Goal: Transaction & Acquisition: Subscribe to service/newsletter

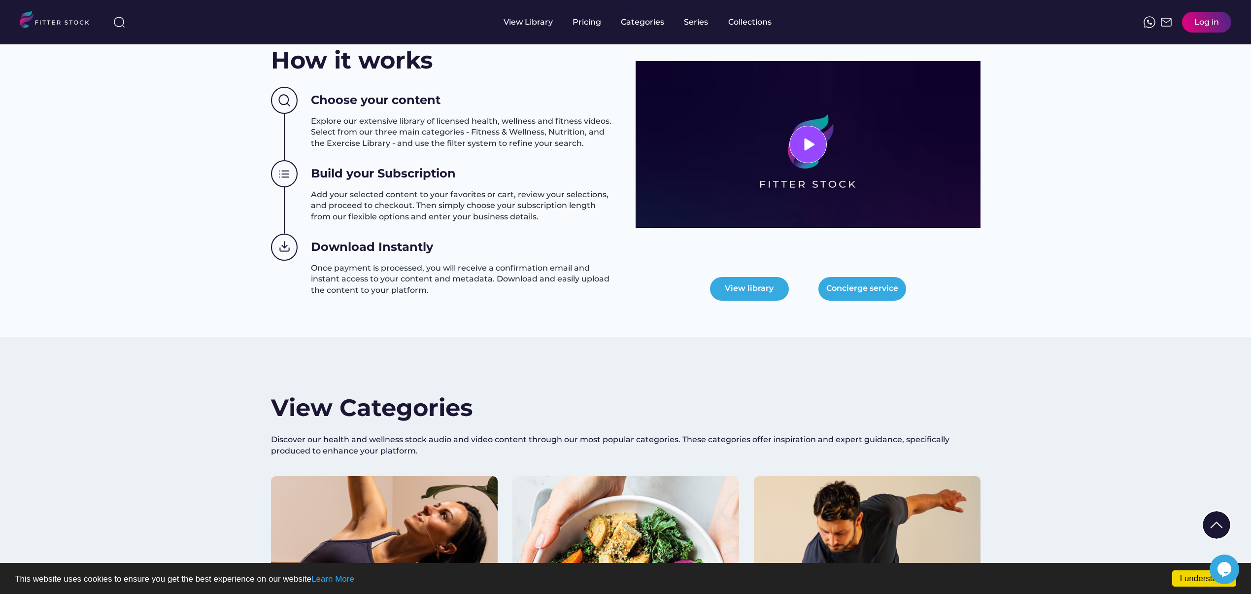
scroll to position [678, 0]
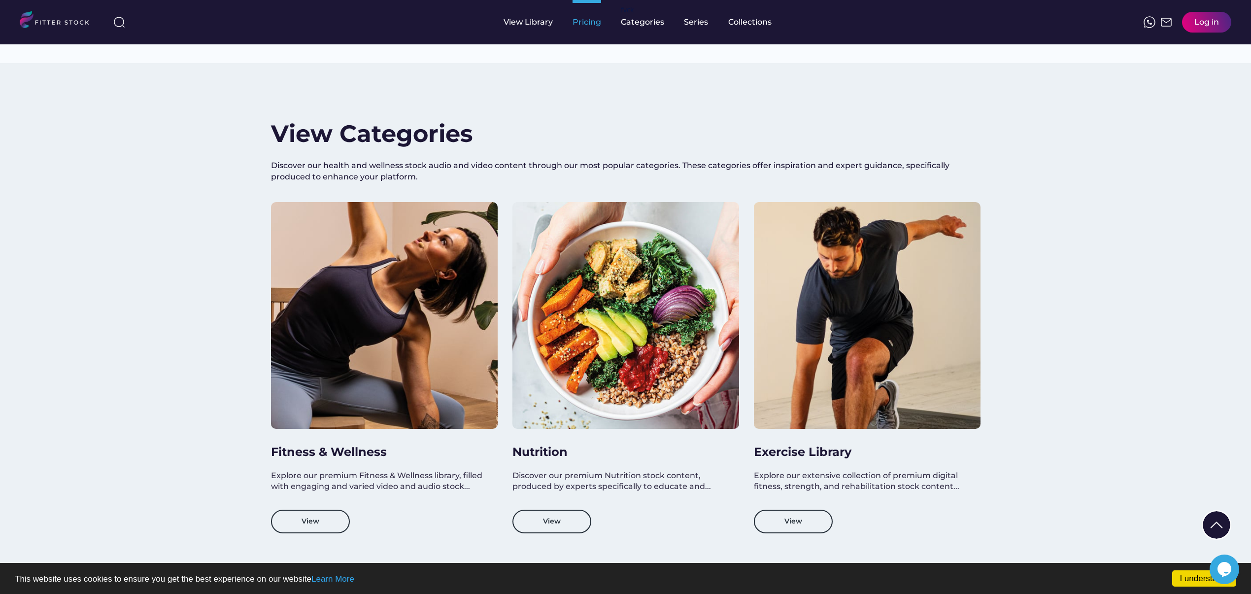
click at [588, 21] on div "Pricing" at bounding box center [587, 22] width 29 height 11
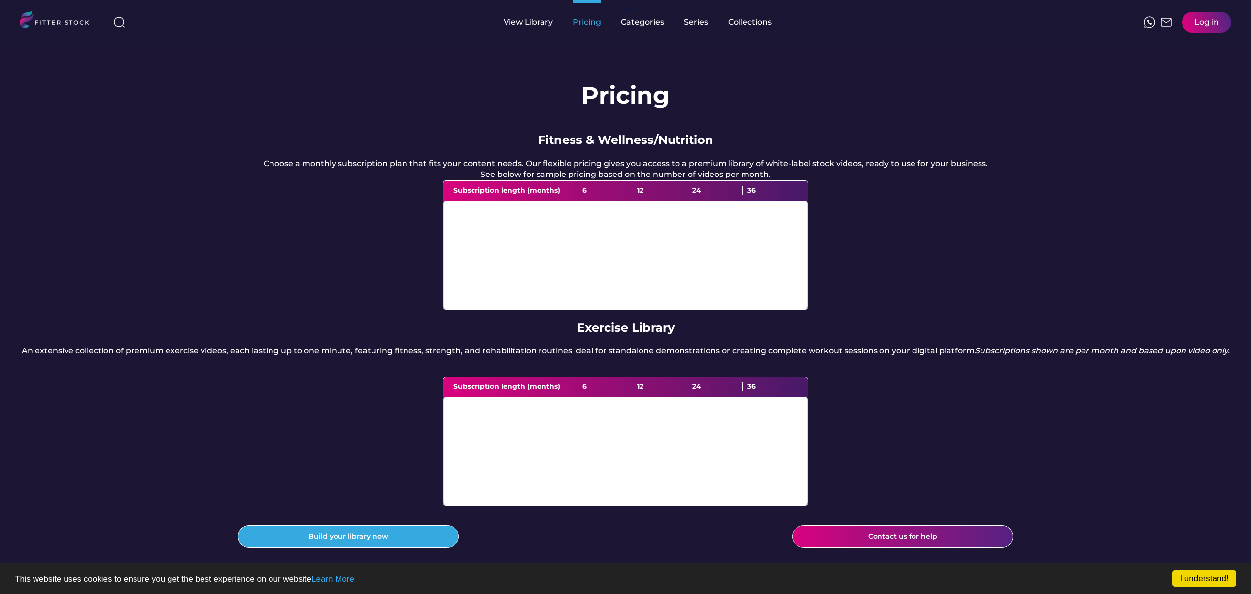
click at [588, 21] on div "Pricing" at bounding box center [587, 22] width 29 height 11
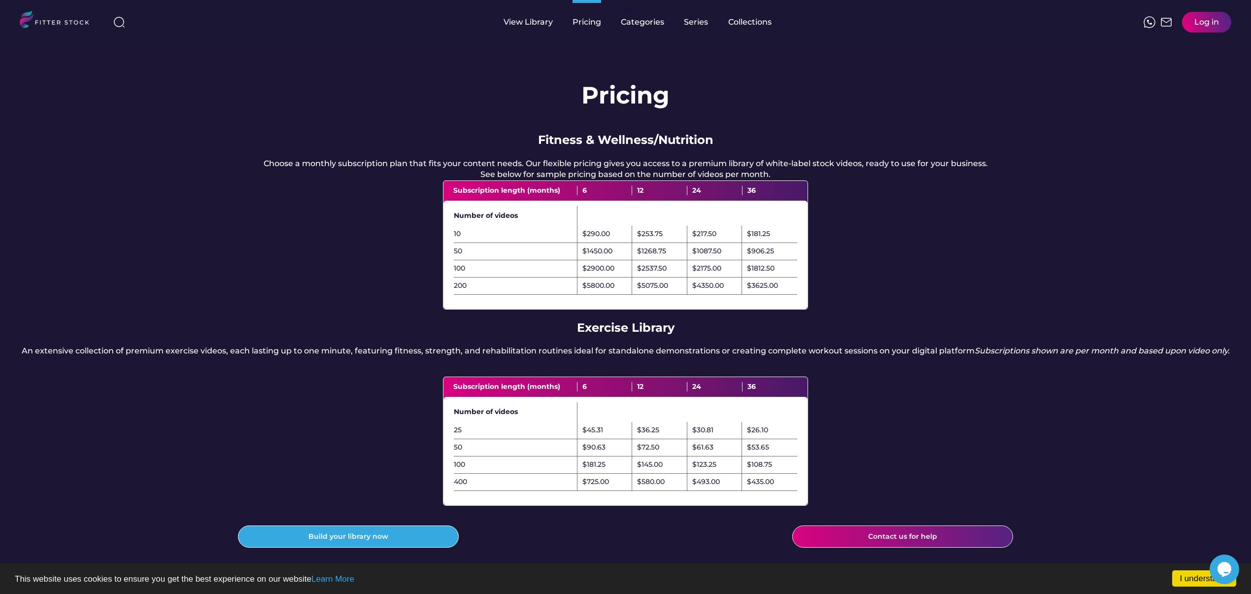
click at [277, 242] on div "Pricing Fitness & Wellness/Nutrition Choose a monthly subscription plan that fi…" at bounding box center [625, 320] width 1251 height 552
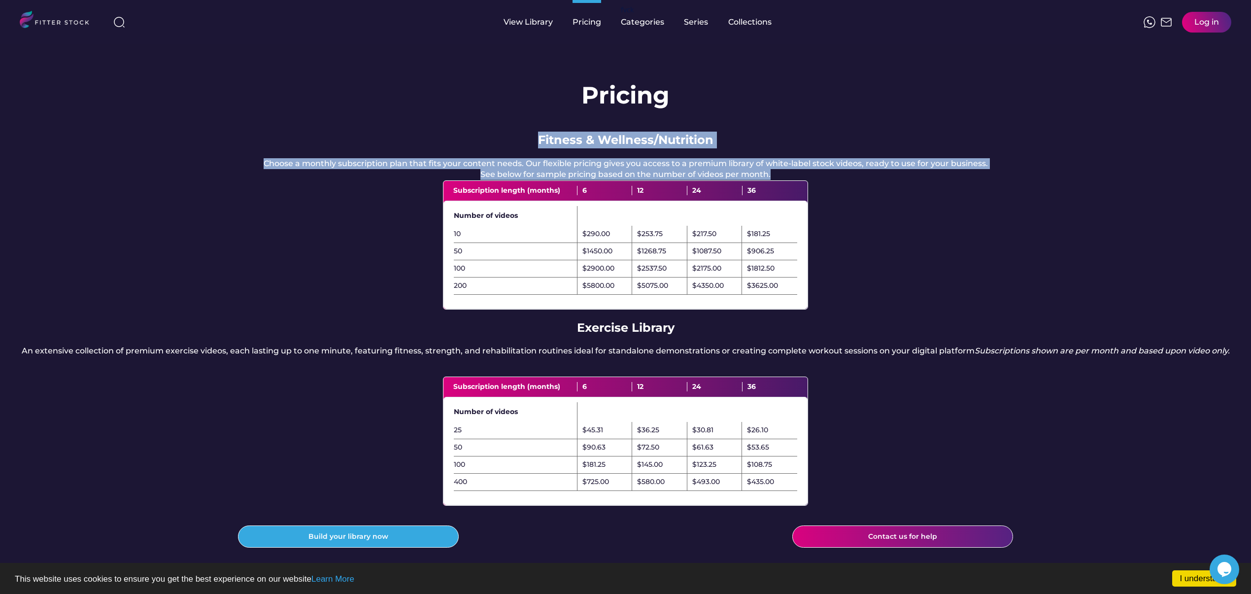
drag, startPoint x: 538, startPoint y: 138, endPoint x: 771, endPoint y: 188, distance: 238.0
click at [771, 188] on div "Pricing Fitness & Wellness/Nutrition Choose a monthly subscription plan that fi…" at bounding box center [625, 320] width 1251 height 552
click at [771, 180] on div "Choose a monthly subscription plan that fits your content needs. Our flexible p…" at bounding box center [626, 169] width 724 height 22
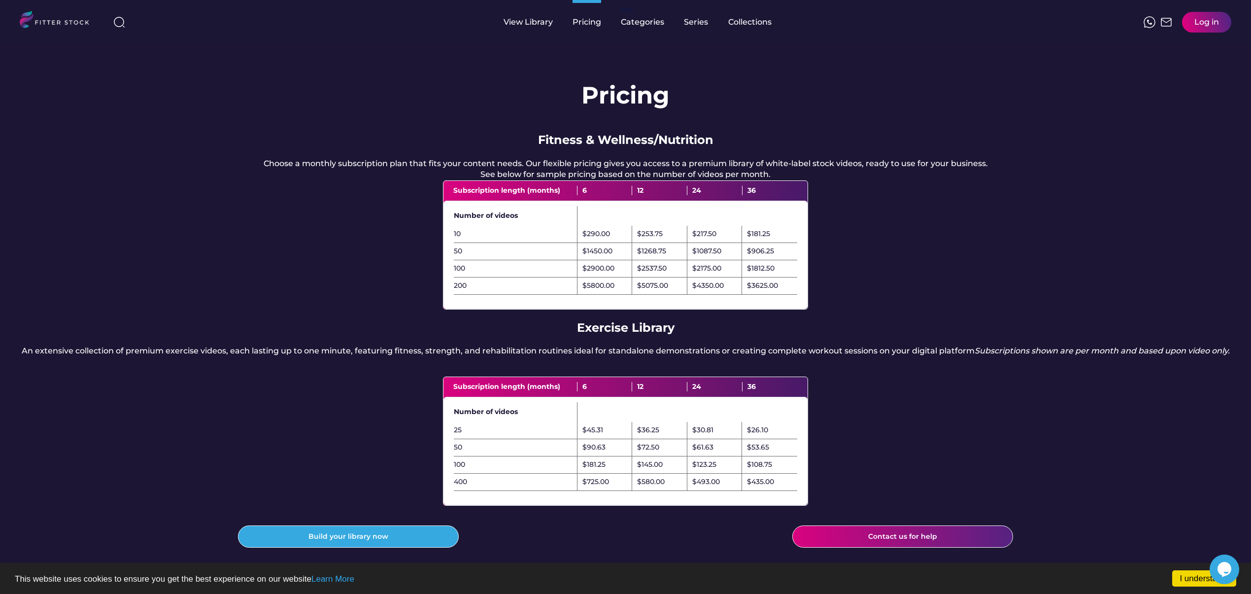
click at [877, 180] on div "Choose a monthly subscription plan that fits your content needs. Our flexible p…" at bounding box center [626, 169] width 724 height 22
click at [455, 239] on div "10" at bounding box center [515, 234] width 123 height 10
click at [606, 239] on div "$290.00" at bounding box center [597, 234] width 28 height 10
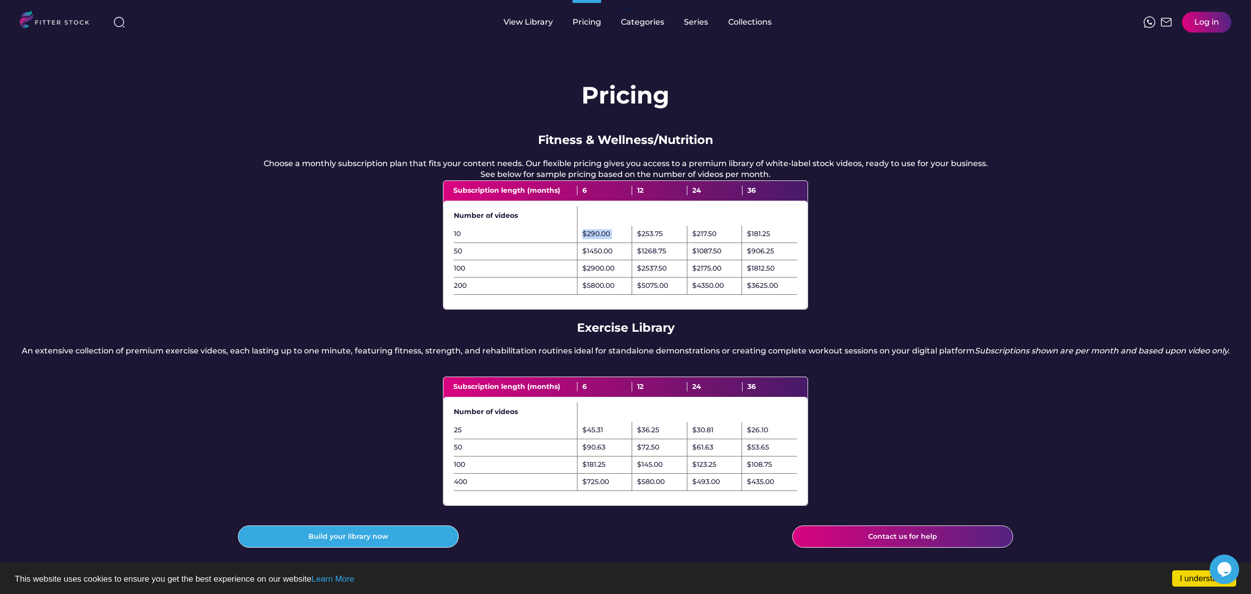
click at [606, 239] on div "$290.00" at bounding box center [597, 234] width 28 height 10
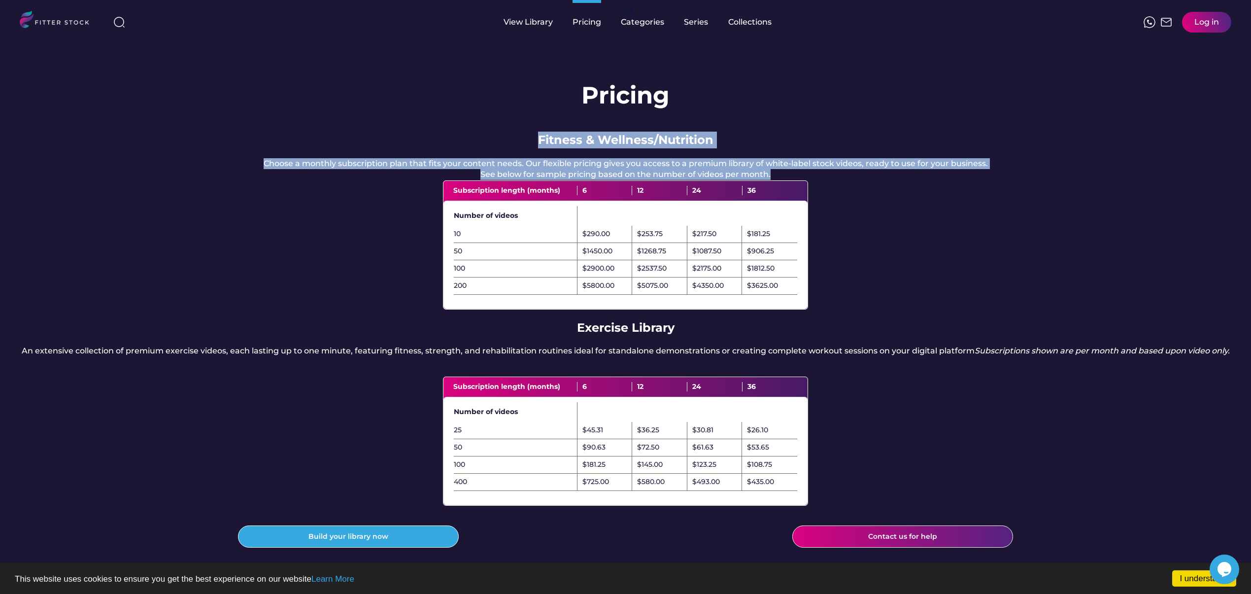
drag, startPoint x: 539, startPoint y: 136, endPoint x: 773, endPoint y: 180, distance: 238.3
click at [773, 180] on div "Pricing Fitness & Wellness/Nutrition Choose a monthly subscription plan that fi…" at bounding box center [625, 320] width 1251 height 552
click at [773, 180] on div "Choose a monthly subscription plan that fits your content needs. Our flexible p…" at bounding box center [626, 169] width 724 height 22
drag, startPoint x: 773, startPoint y: 185, endPoint x: 541, endPoint y: 143, distance: 236.3
click at [541, 143] on div "Pricing Fitness & Wellness/Nutrition Choose a monthly subscription plan that fi…" at bounding box center [625, 320] width 1251 height 552
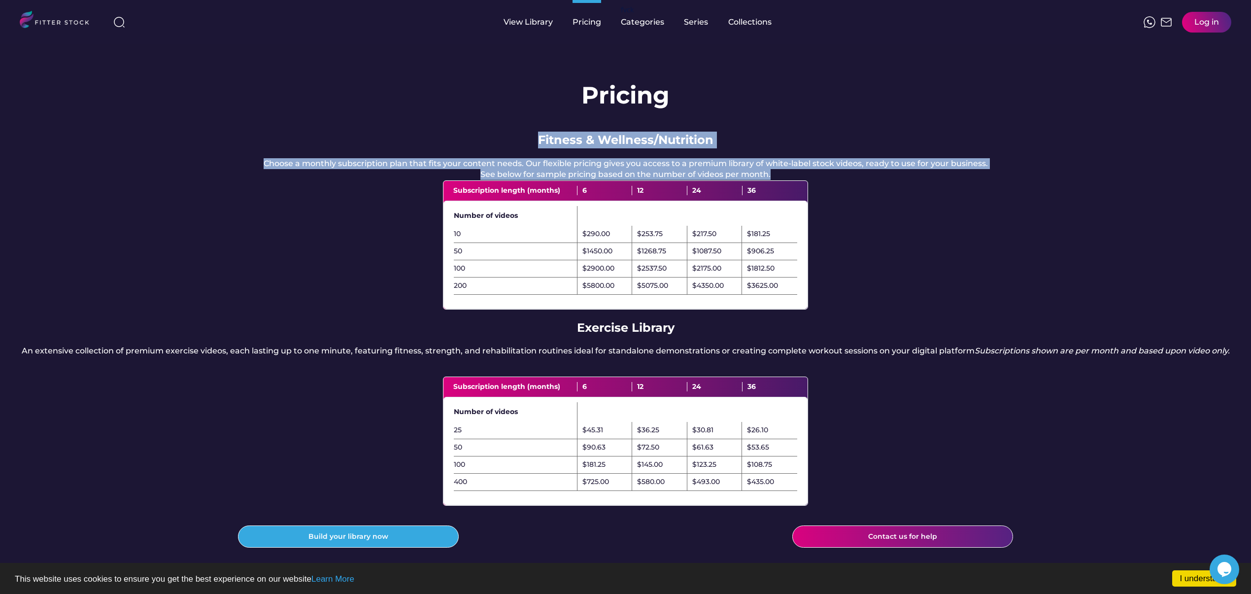
click at [541, 143] on div "Fitness & Wellness/Nutrition" at bounding box center [625, 140] width 175 height 17
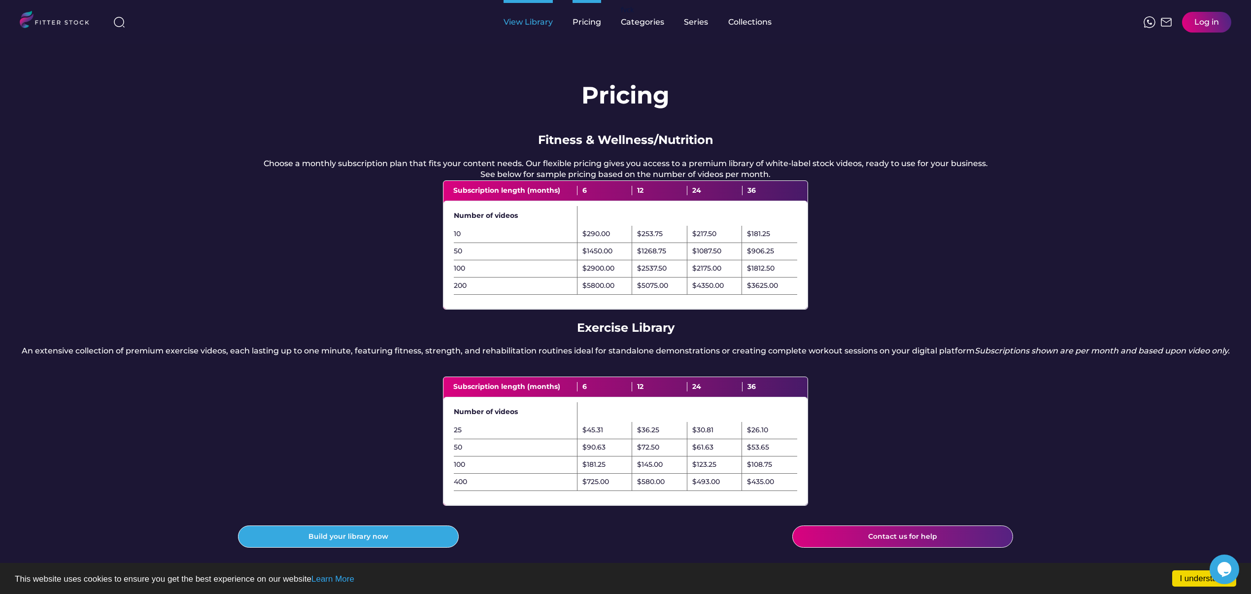
click at [541, 28] on div "View Library" at bounding box center [528, 22] width 49 height 44
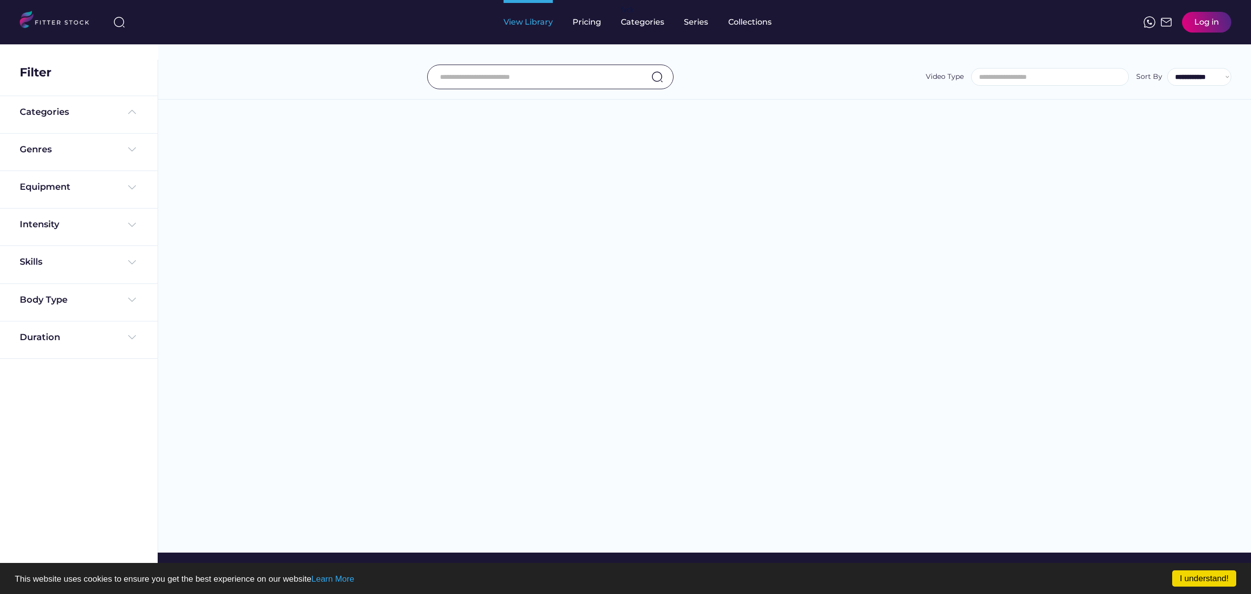
select select
select select "**********"
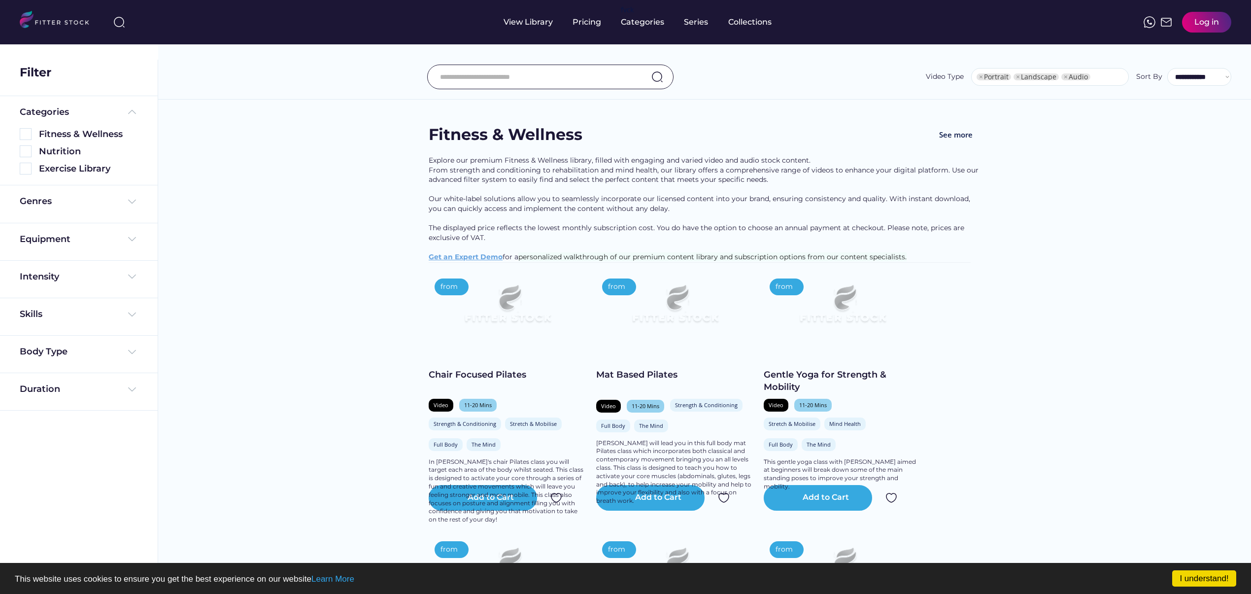
select select "**********"
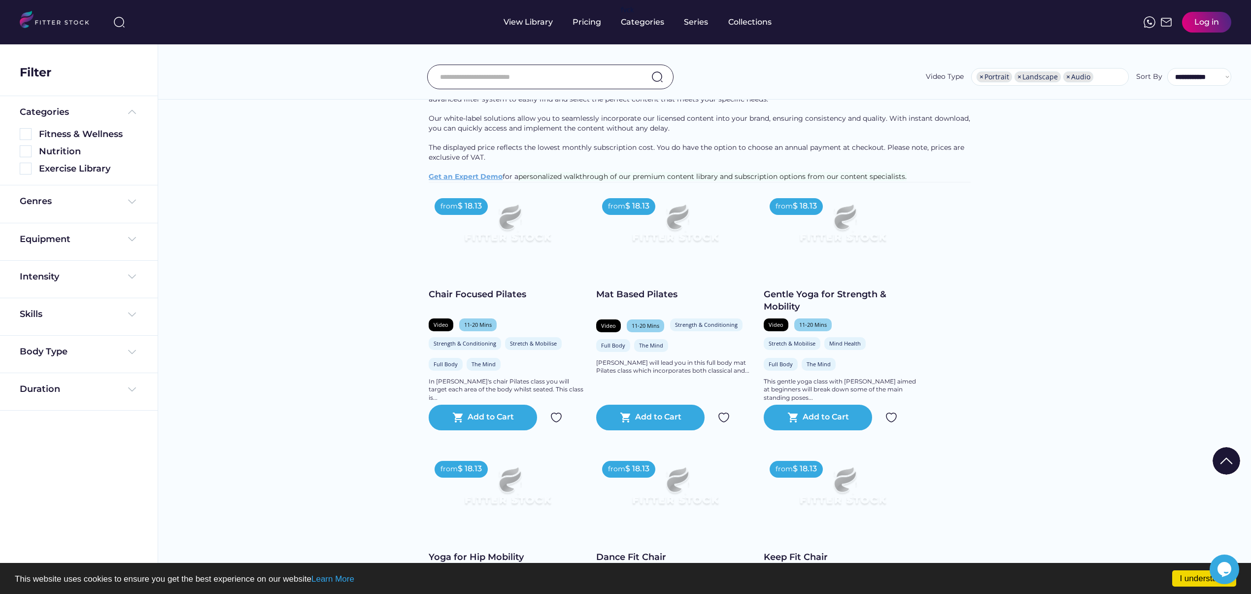
scroll to position [81, 0]
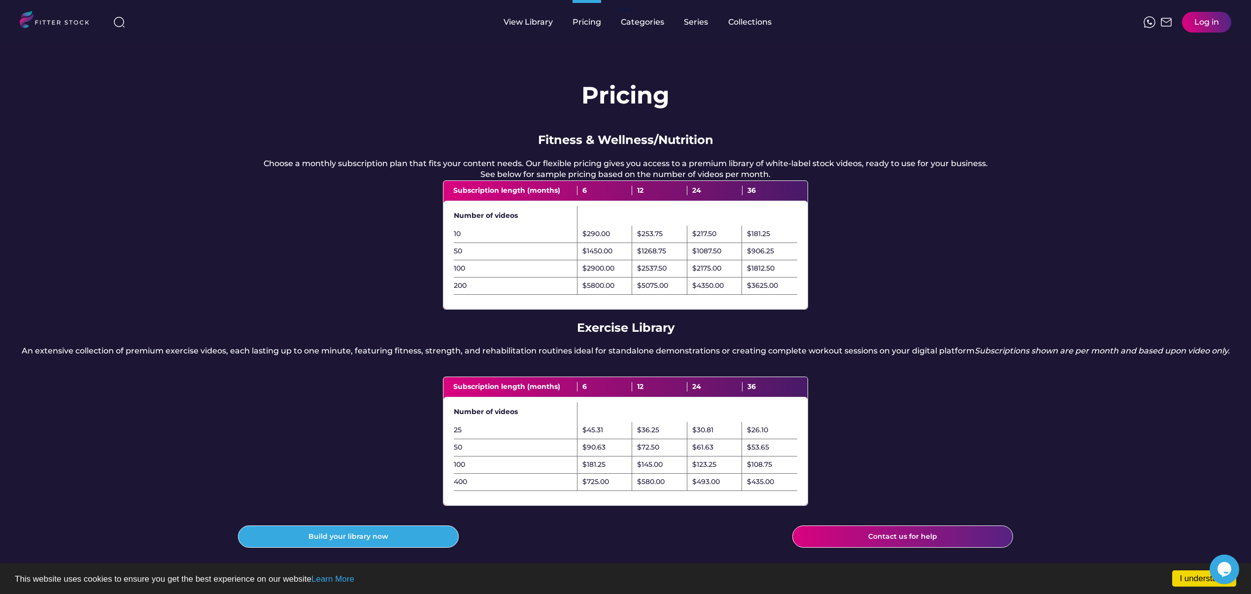
click at [321, 339] on div "Pricing Fitness & Wellness/Nutrition Choose a monthly subscription plan that fi…" at bounding box center [625, 320] width 1251 height 552
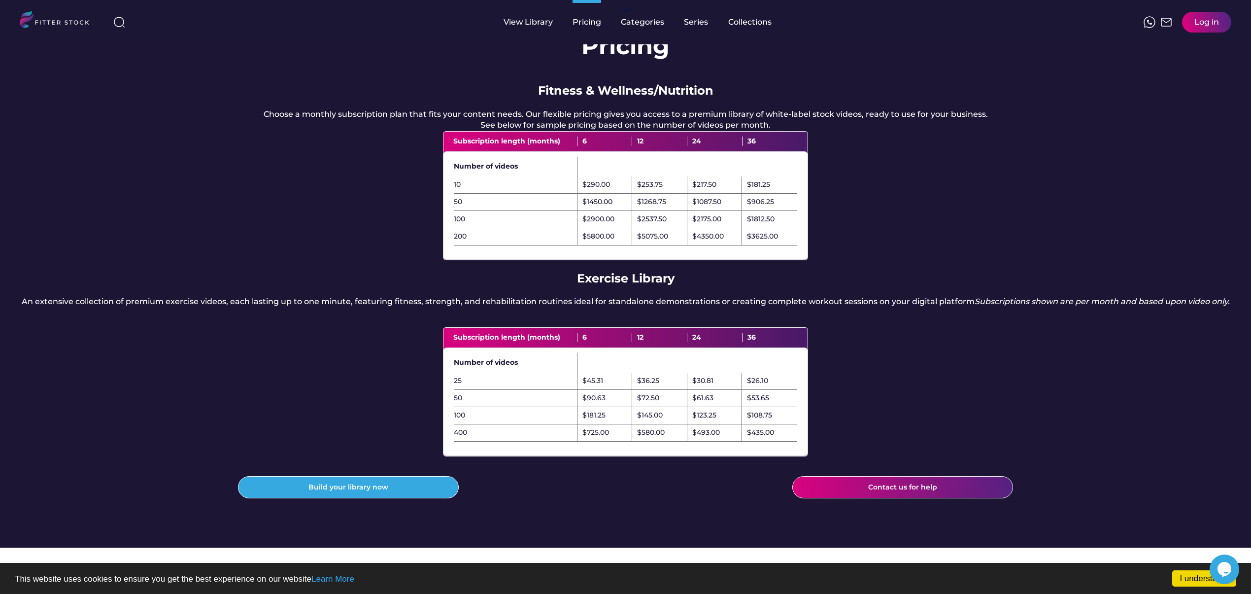
scroll to position [90, 0]
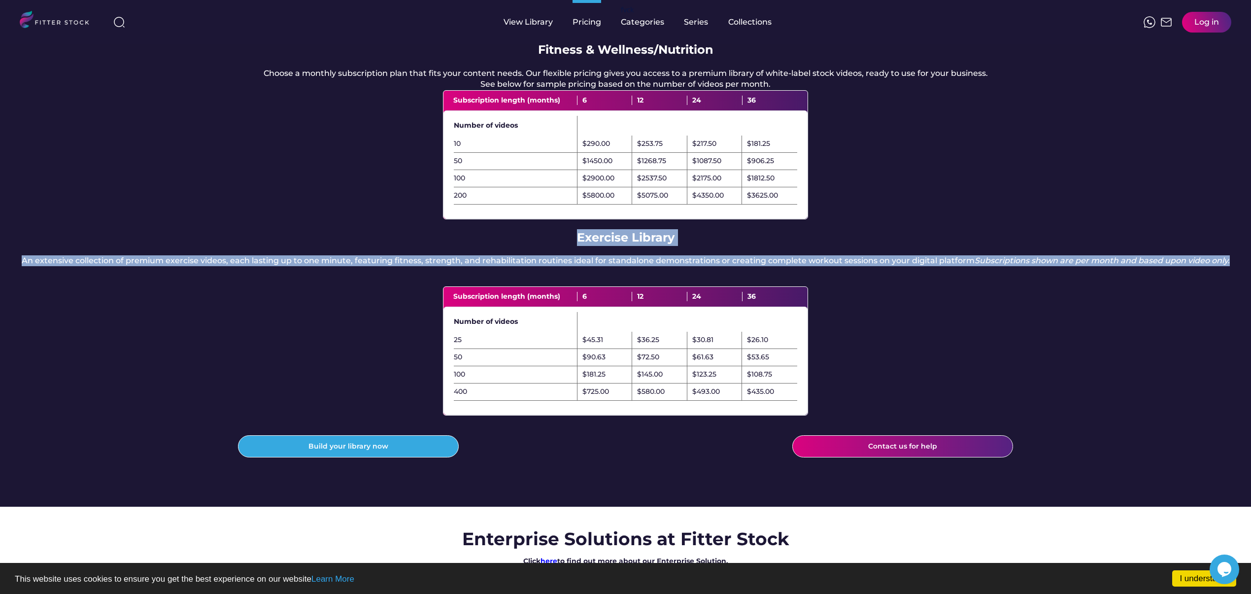
drag, startPoint x: 578, startPoint y: 248, endPoint x: 753, endPoint y: 289, distance: 179.8
click at [753, 289] on div "Pricing Fitness & Wellness/Nutrition Choose a monthly subscription plan that fi…" at bounding box center [625, 230] width 1251 height 552
drag, startPoint x: 778, startPoint y: 289, endPoint x: 579, endPoint y: 246, distance: 203.7
click at [579, 246] on div "Pricing Fitness & Wellness/Nutrition Choose a monthly subscription plan that fi…" at bounding box center [625, 230] width 1251 height 552
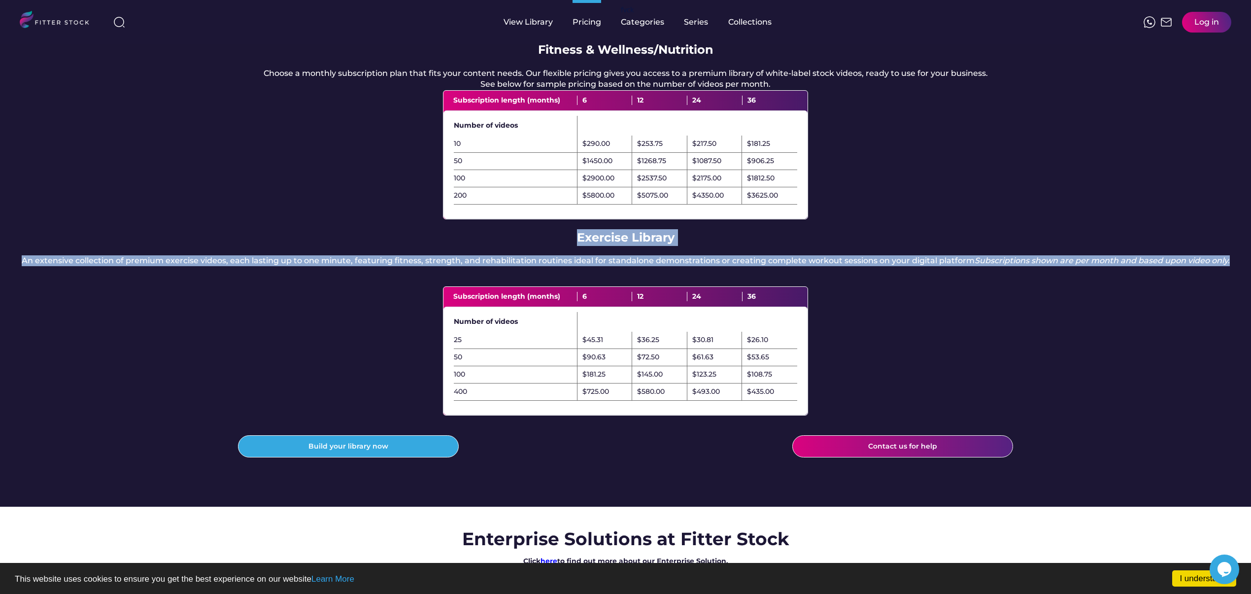
click at [579, 246] on div "Exercise Library" at bounding box center [626, 237] width 98 height 17
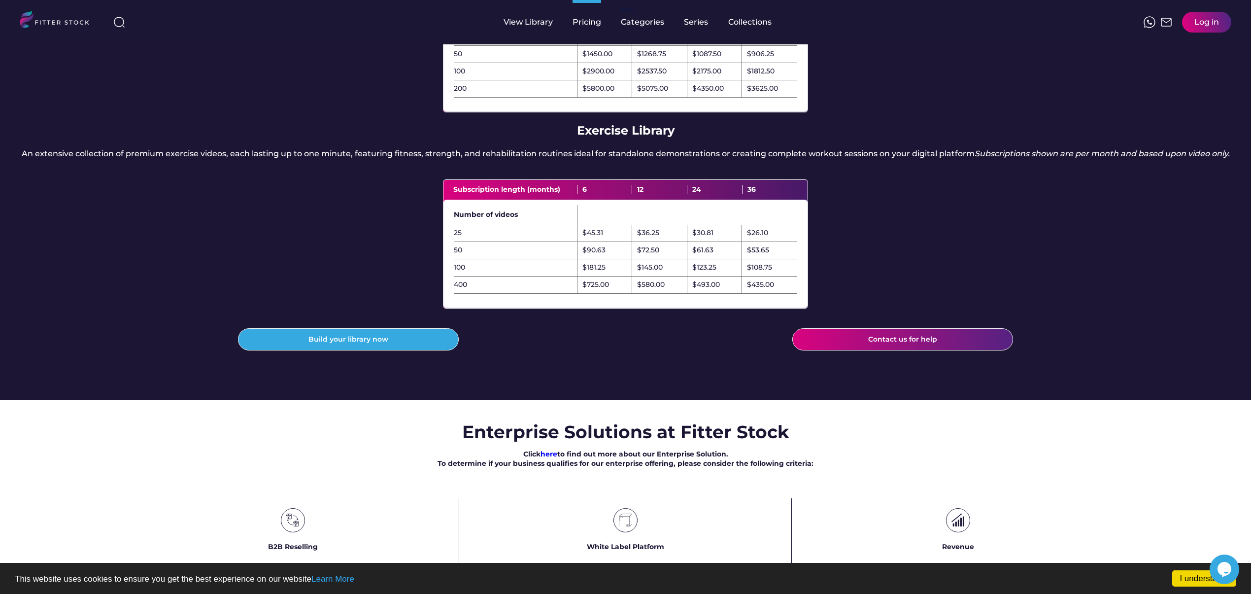
scroll to position [195, 0]
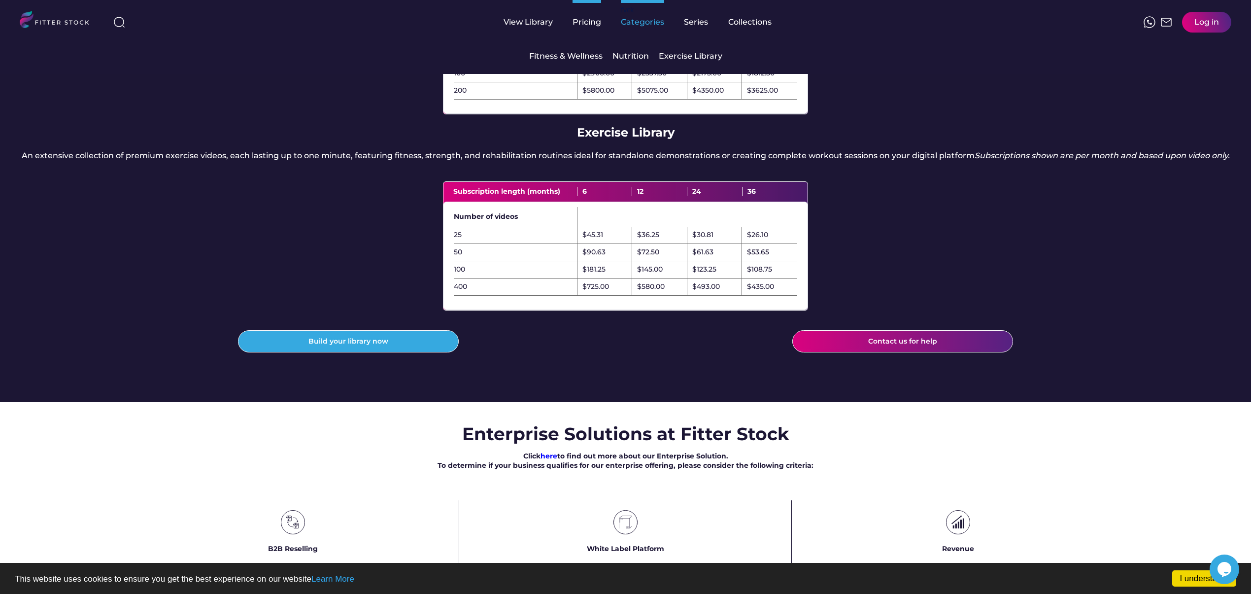
click at [651, 18] on div "Categories" at bounding box center [642, 22] width 43 height 11
click at [684, 52] on div "Exercise Library" at bounding box center [691, 56] width 64 height 11
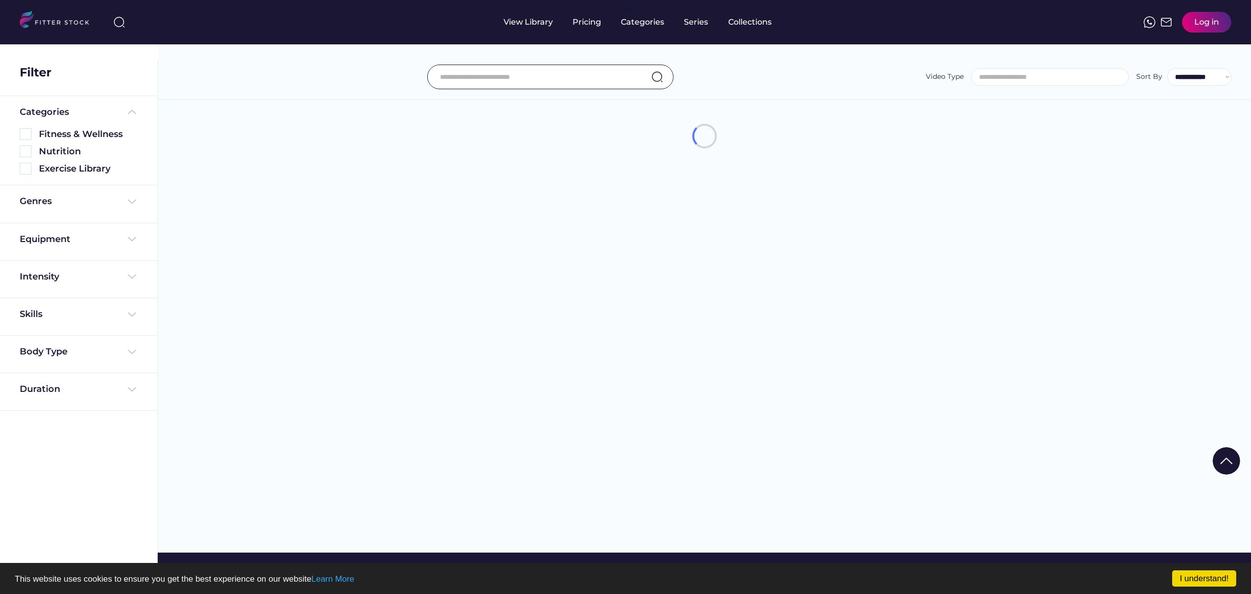
select select
select select "**********"
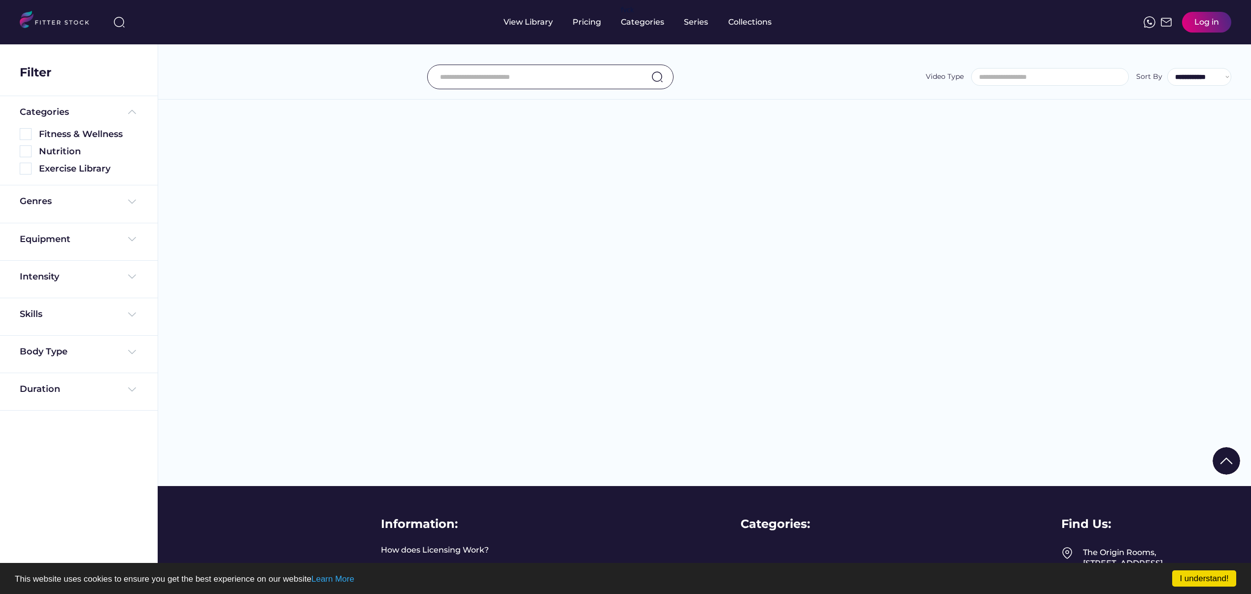
select select "**********"
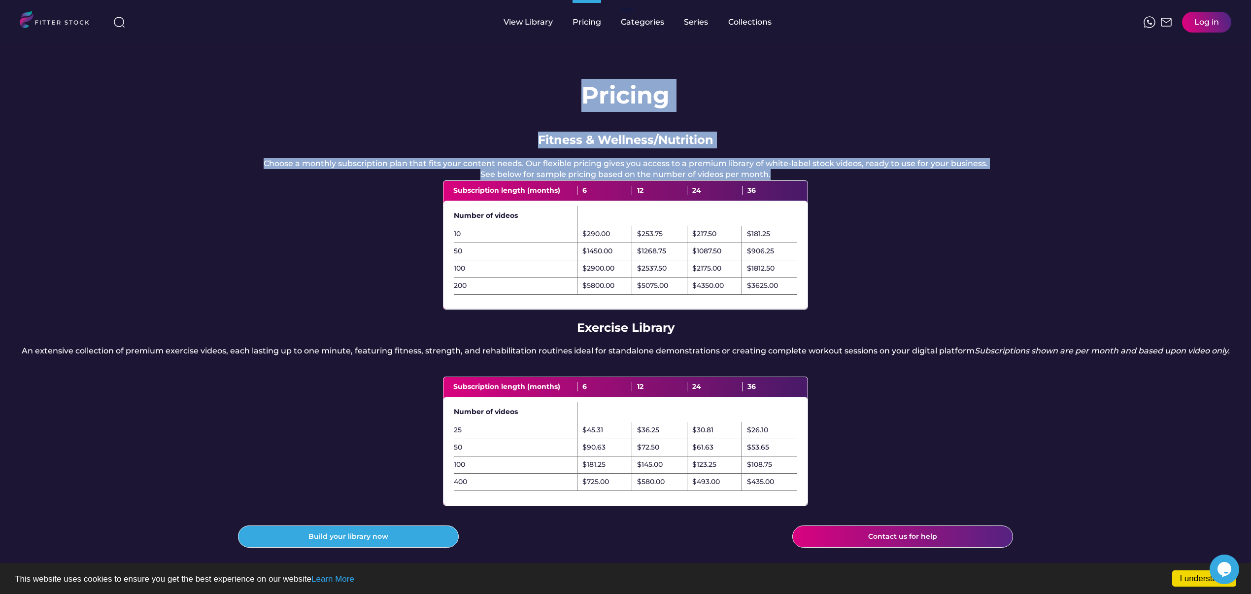
drag, startPoint x: 624, startPoint y: 116, endPoint x: 792, endPoint y: 184, distance: 180.2
click at [792, 184] on div "Pricing Fitness & Wellness/Nutrition Choose a monthly subscription plan that fi…" at bounding box center [625, 320] width 1251 height 552
click at [792, 180] on div "Choose a monthly subscription plan that fits your content needs. Our flexible p…" at bounding box center [626, 169] width 724 height 22
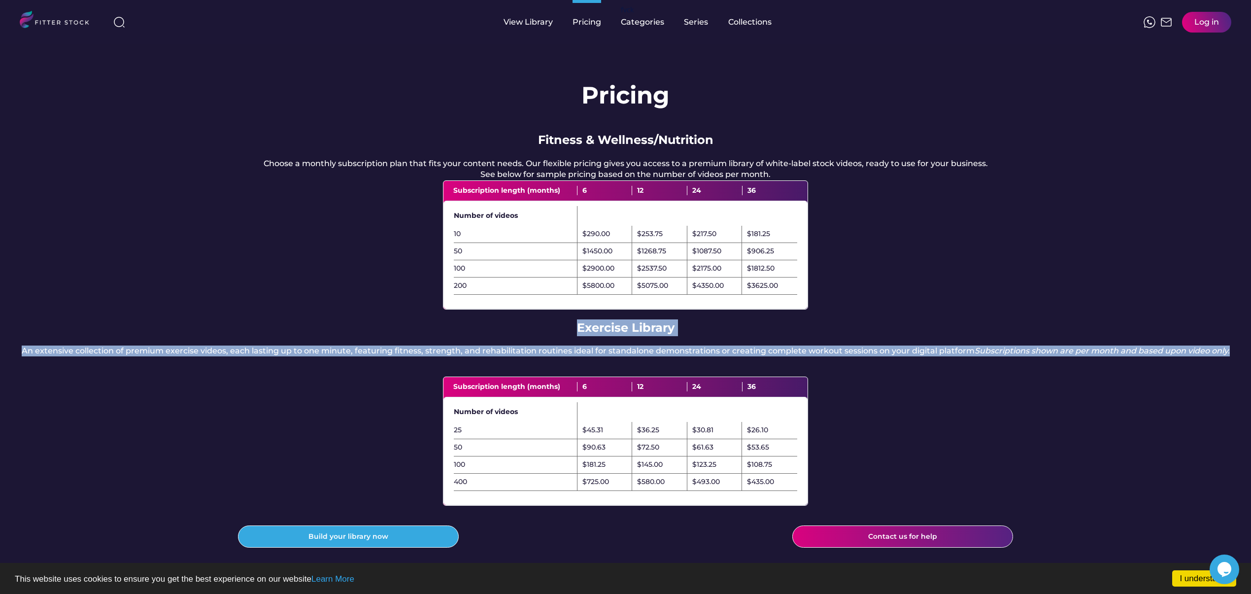
drag, startPoint x: 575, startPoint y: 339, endPoint x: 765, endPoint y: 375, distance: 194.1
click at [765, 375] on div "Pricing Fitness & Wellness/Nutrition Choose a monthly subscription plan that fi…" at bounding box center [625, 320] width 1251 height 552
click at [765, 356] on div "An extensive collection of premium exercise videos, each lasting up to one minu…" at bounding box center [626, 350] width 1208 height 11
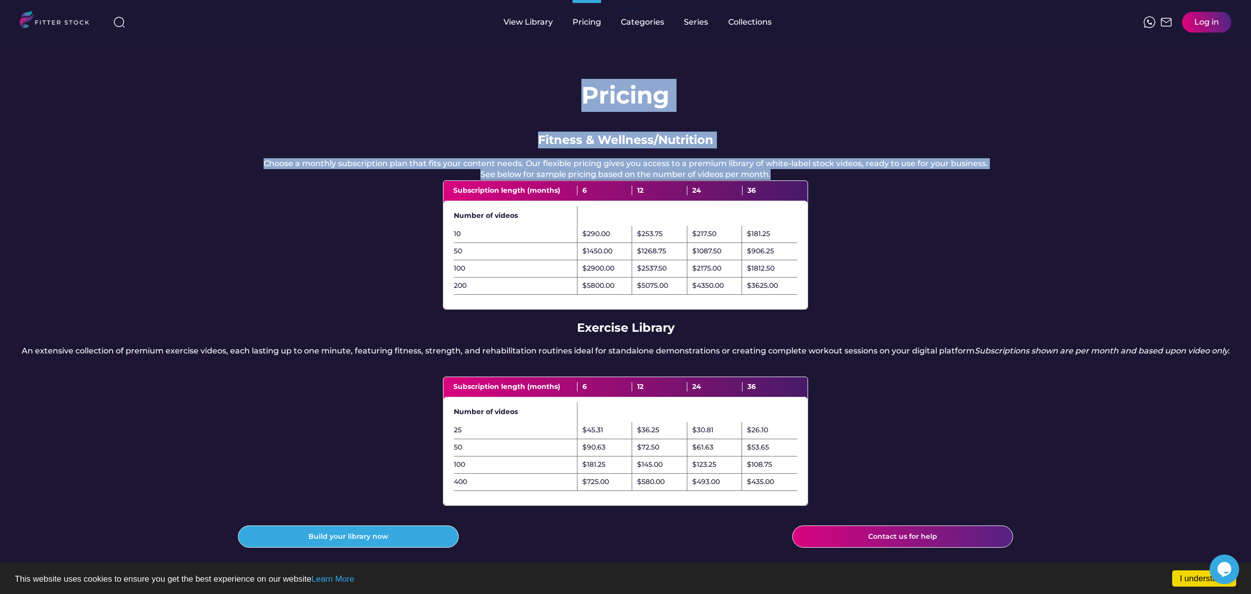
drag, startPoint x: 583, startPoint y: 93, endPoint x: 791, endPoint y: 186, distance: 227.4
click at [791, 186] on div "Pricing Fitness & Wellness/Nutrition Choose a monthly subscription plan that fi…" at bounding box center [625, 320] width 1251 height 552
click at [791, 180] on div "Choose a monthly subscription plan that fits your content needs. Our flexible p…" at bounding box center [626, 169] width 724 height 22
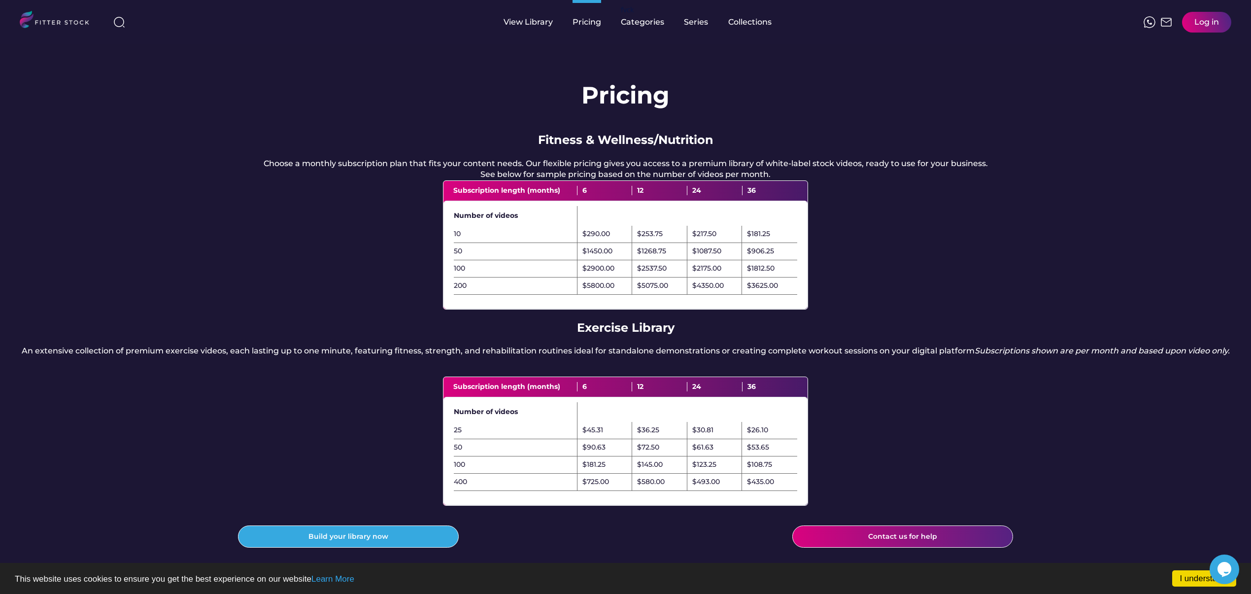
click at [445, 106] on div "Pricing Fitness & Wellness/Nutrition Choose a monthly subscription plan that fi…" at bounding box center [625, 320] width 1251 height 552
